Goal: Task Accomplishment & Management: Use online tool/utility

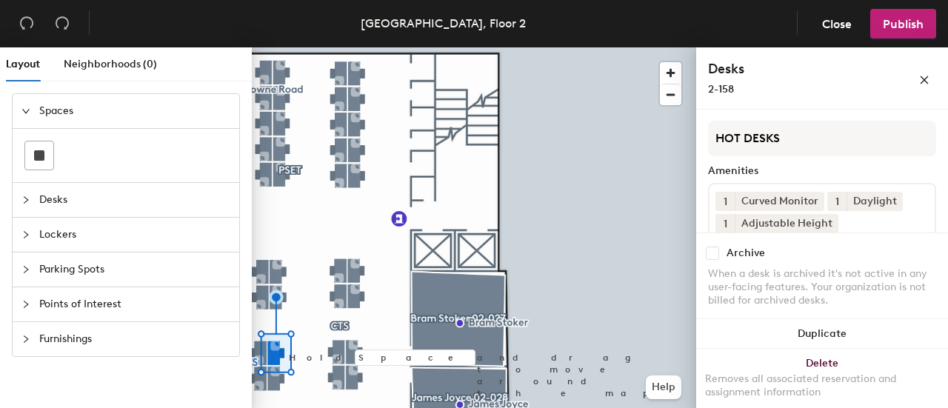
scroll to position [27, 0]
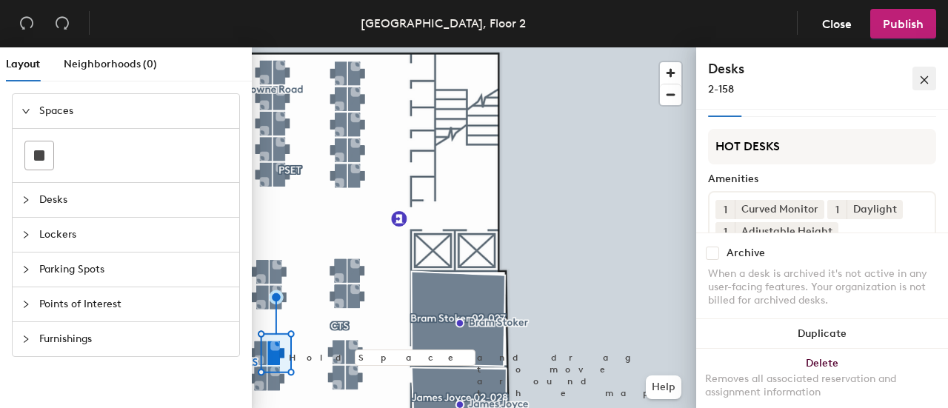
click at [921, 75] on icon "close" at bounding box center [924, 80] width 10 height 10
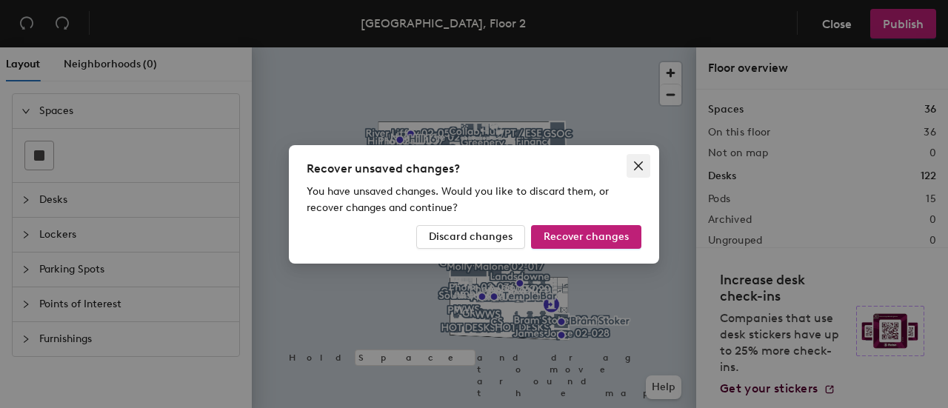
click at [642, 162] on icon "close" at bounding box center [638, 166] width 12 height 12
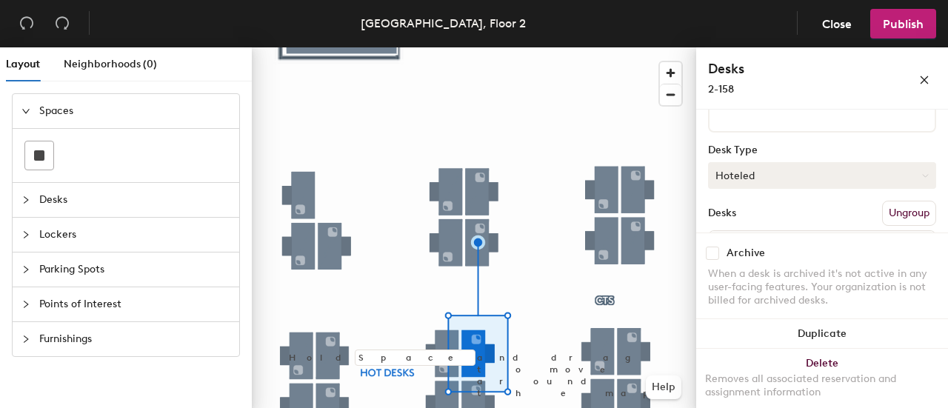
scroll to position [161, 0]
click at [794, 184] on button "Hoteled" at bounding box center [822, 175] width 228 height 27
click at [749, 239] on div "Hot" at bounding box center [782, 243] width 148 height 22
click at [805, 156] on div "HOT DESKS Amenities 1 Curved Monitor 1 Daylight 1 Adjustable Height Desk Type H…" at bounding box center [822, 147] width 228 height 305
click at [928, 79] on icon "close" at bounding box center [924, 80] width 10 height 10
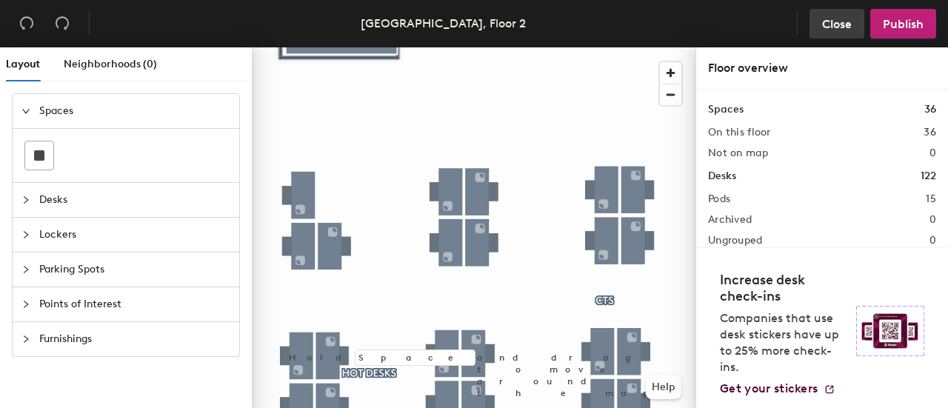
click at [860, 27] on button "Close" at bounding box center [836, 24] width 55 height 30
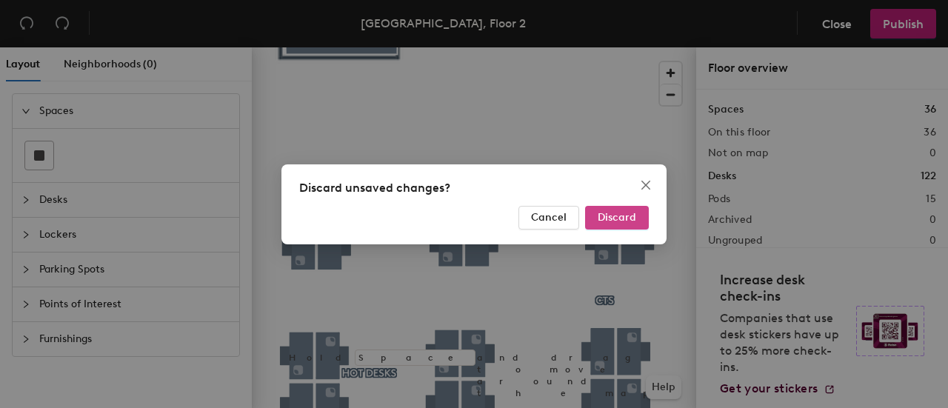
click at [599, 217] on span "Discard" at bounding box center [616, 217] width 38 height 13
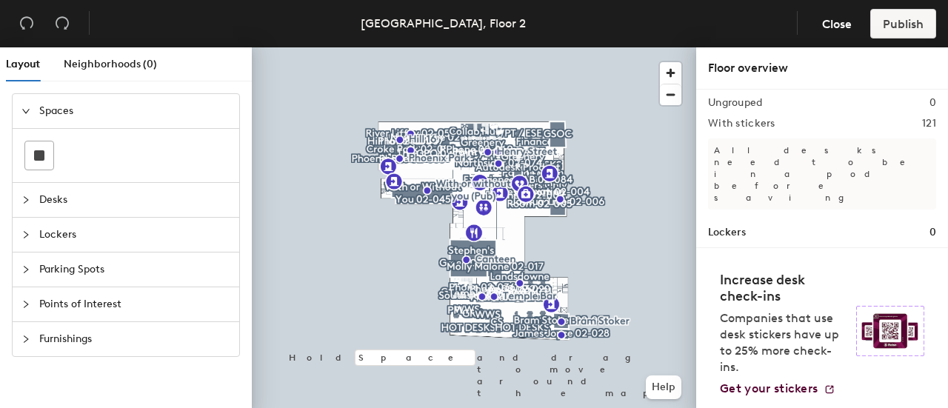
scroll to position [154, 0]
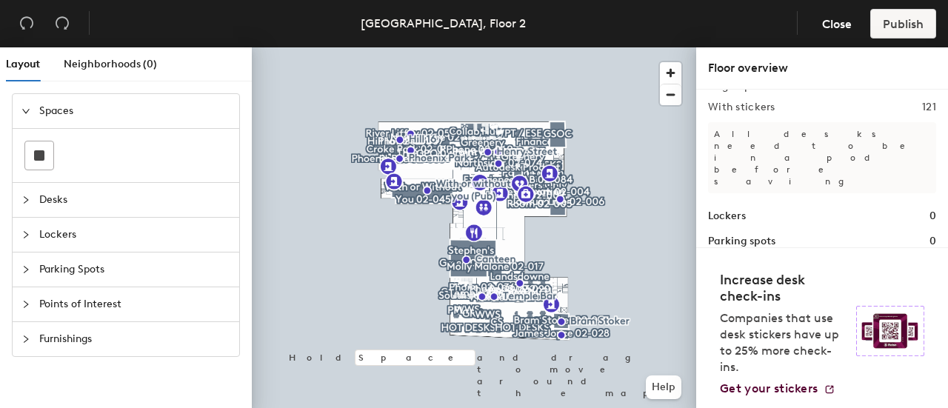
click at [99, 198] on span "Desks" at bounding box center [134, 200] width 191 height 34
